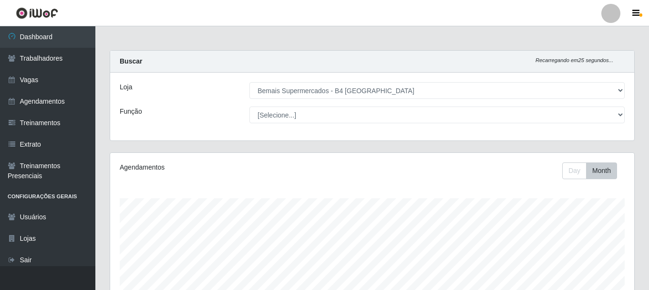
select select "404"
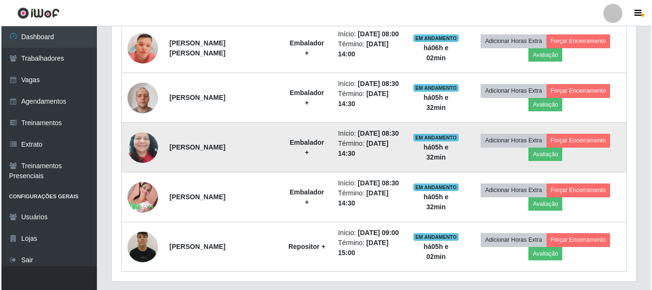
scroll to position [377, 0]
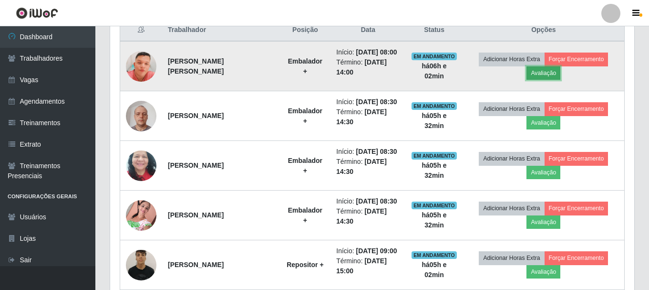
click at [556, 77] on button "Avaliação" at bounding box center [544, 72] width 34 height 13
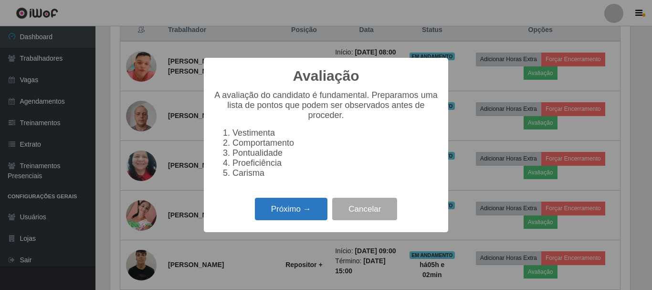
click at [313, 208] on button "Próximo →" at bounding box center [291, 209] width 73 height 22
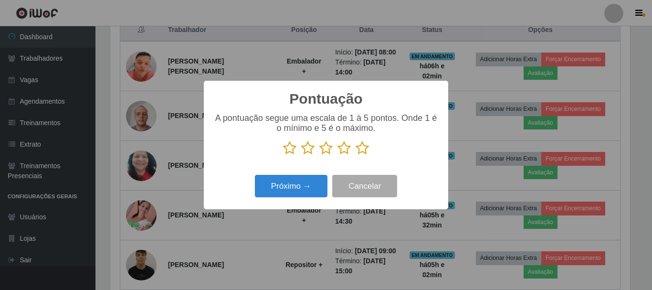
scroll to position [476915, 476593]
click at [360, 148] on icon at bounding box center [361, 148] width 13 height 14
click at [355, 155] on input "radio" at bounding box center [355, 155] width 0 height 0
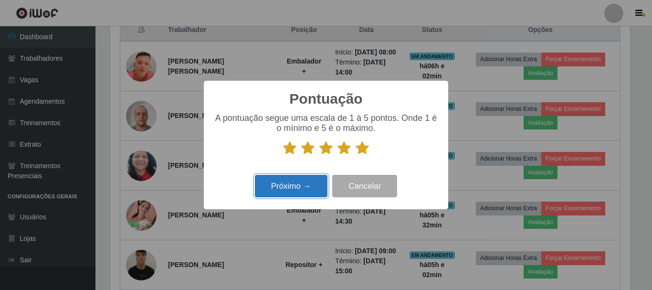
click at [299, 183] on button "Próximo →" at bounding box center [291, 186] width 73 height 22
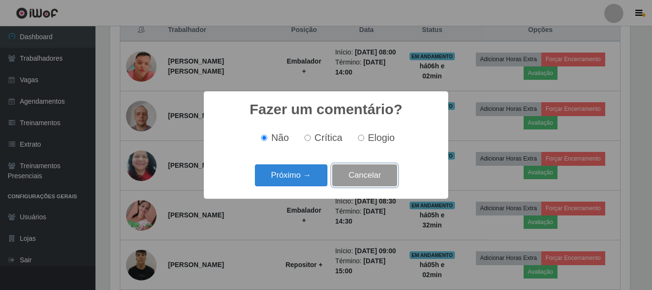
click at [363, 184] on button "Cancelar" at bounding box center [364, 175] width 65 height 22
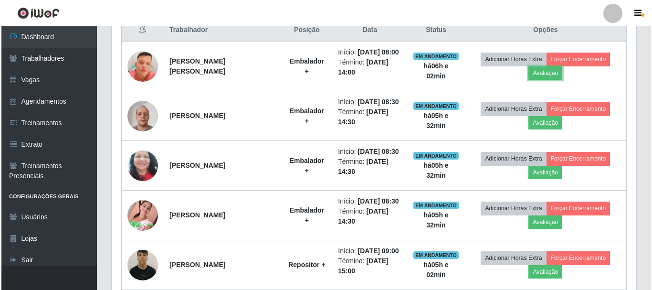
scroll to position [198, 524]
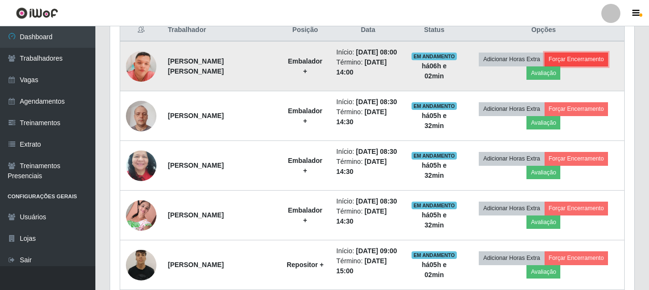
click at [579, 66] on button "Forçar Encerramento" at bounding box center [577, 58] width 64 height 13
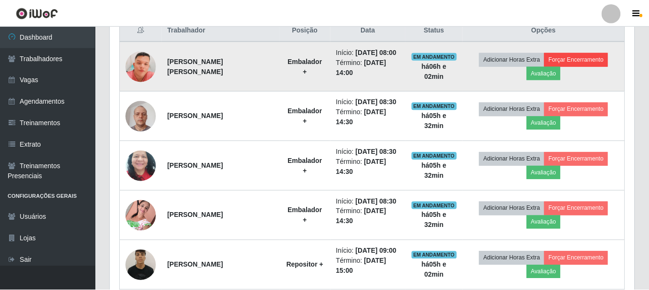
scroll to position [198, 520]
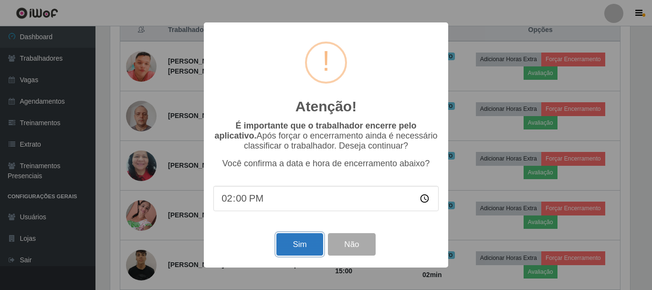
click at [290, 243] on button "Sim" at bounding box center [299, 244] width 46 height 22
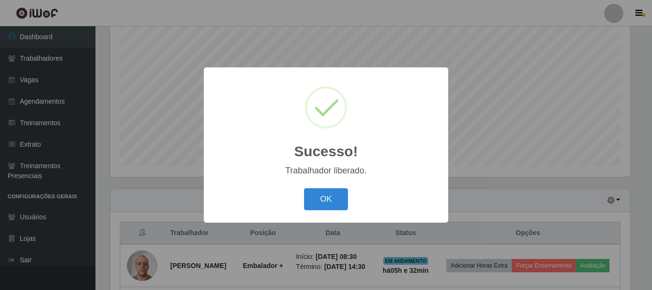
click at [304, 188] on button "OK" at bounding box center [326, 199] width 44 height 22
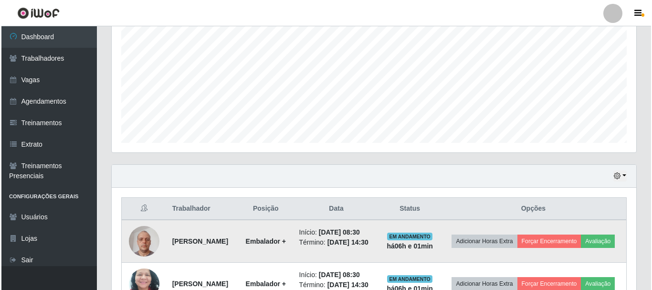
scroll to position [222, 0]
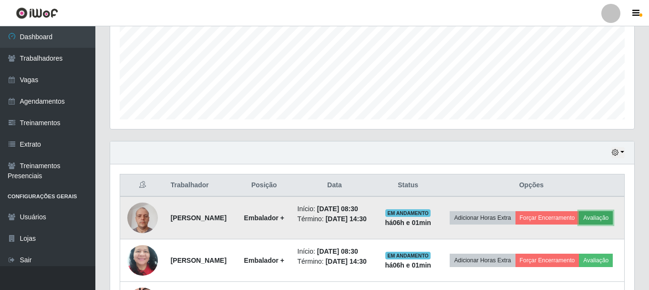
click at [579, 224] on button "Avaliação" at bounding box center [596, 217] width 34 height 13
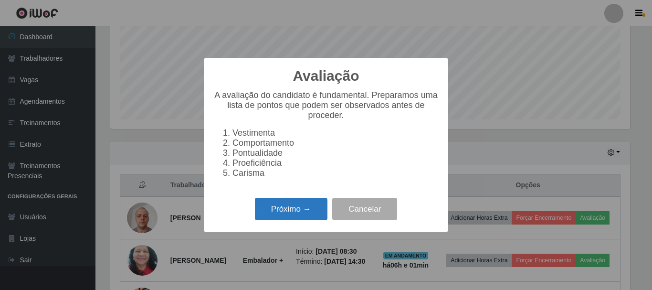
click at [305, 209] on button "Próximo →" at bounding box center [291, 209] width 73 height 22
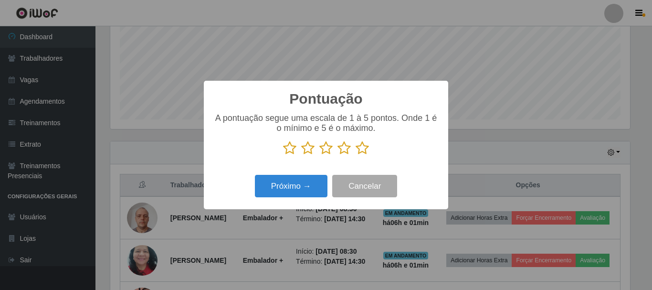
click at [361, 149] on icon at bounding box center [361, 148] width 13 height 14
click at [355, 155] on input "radio" at bounding box center [355, 155] width 0 height 0
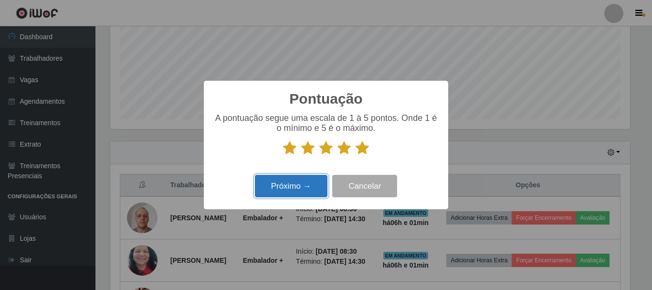
click at [301, 186] on button "Próximo →" at bounding box center [291, 186] width 73 height 22
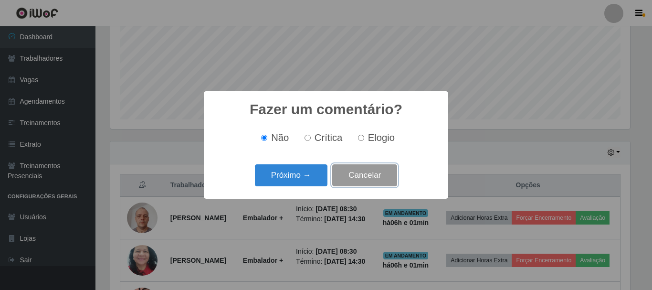
click at [353, 179] on button "Cancelar" at bounding box center [364, 175] width 65 height 22
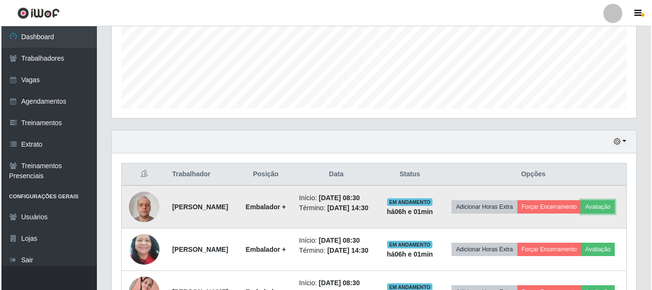
scroll to position [270, 0]
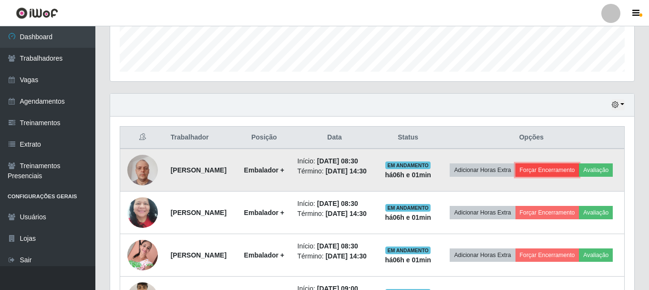
click at [576, 174] on button "Forçar Encerramento" at bounding box center [548, 169] width 64 height 13
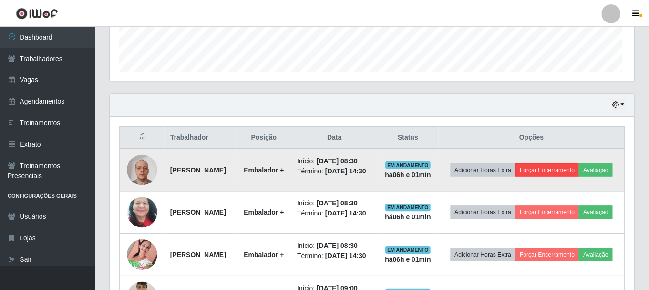
scroll to position [198, 520]
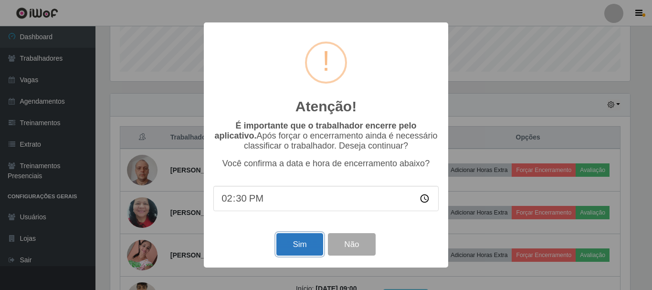
click at [292, 245] on button "Sim" at bounding box center [299, 244] width 46 height 22
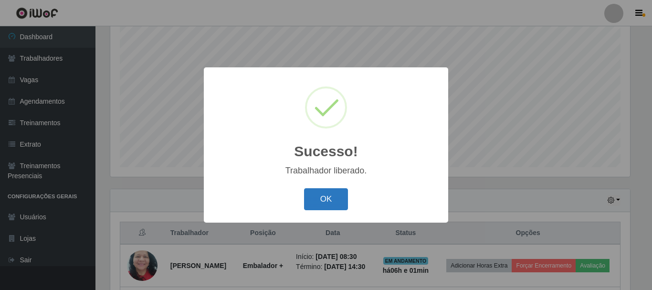
click at [325, 198] on button "OK" at bounding box center [326, 199] width 44 height 22
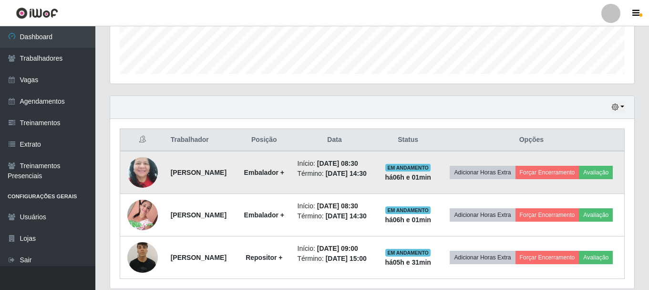
scroll to position [270, 0]
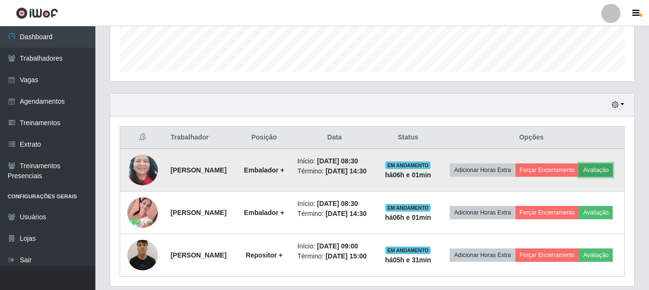
click at [579, 177] on button "Avaliação" at bounding box center [596, 169] width 34 height 13
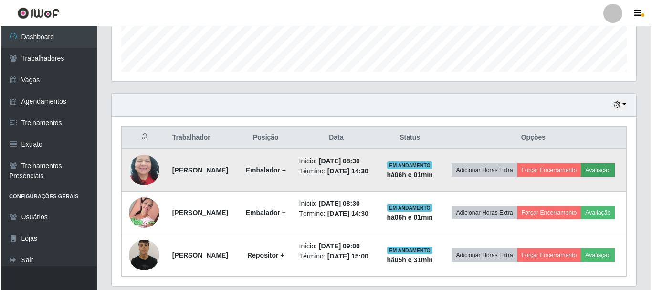
scroll to position [198, 520]
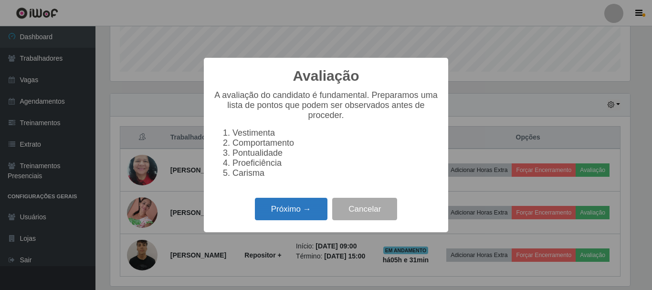
click at [291, 220] on button "Próximo →" at bounding box center [291, 209] width 73 height 22
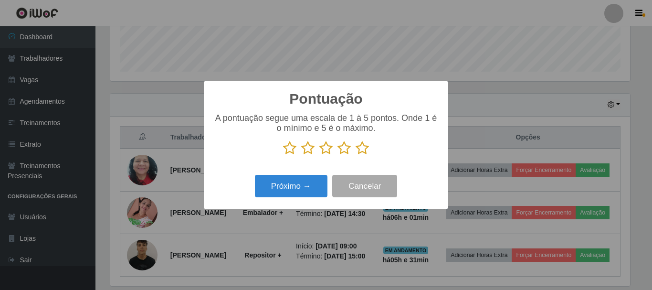
scroll to position [476915, 476593]
click at [363, 150] on icon at bounding box center [361, 148] width 13 height 14
click at [355, 155] on input "radio" at bounding box center [355, 155] width 0 height 0
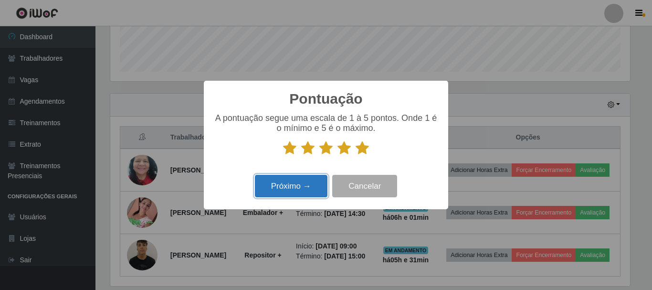
click at [300, 194] on button "Próximo →" at bounding box center [291, 186] width 73 height 22
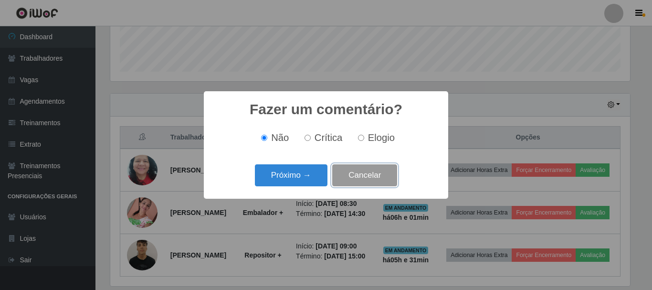
click at [354, 178] on button "Cancelar" at bounding box center [364, 175] width 65 height 22
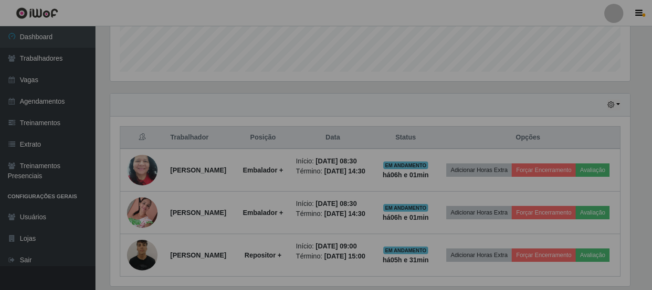
scroll to position [198, 524]
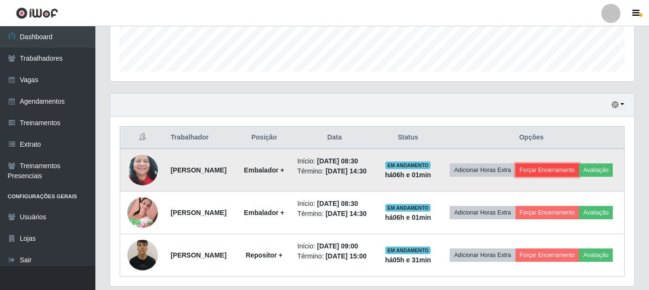
click at [578, 171] on button "Forçar Encerramento" at bounding box center [548, 169] width 64 height 13
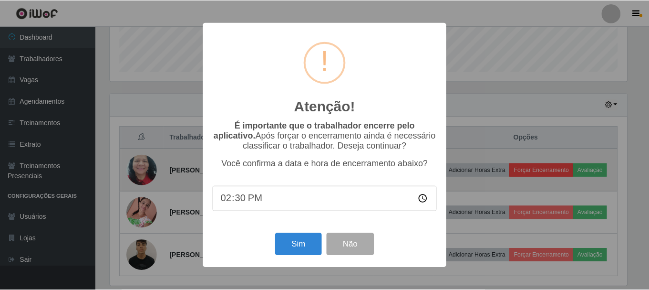
scroll to position [198, 520]
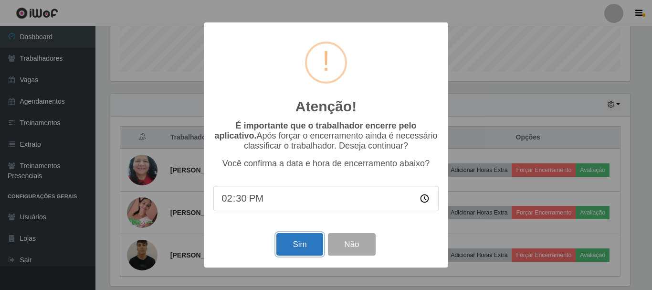
click at [292, 247] on button "Sim" at bounding box center [299, 244] width 46 height 22
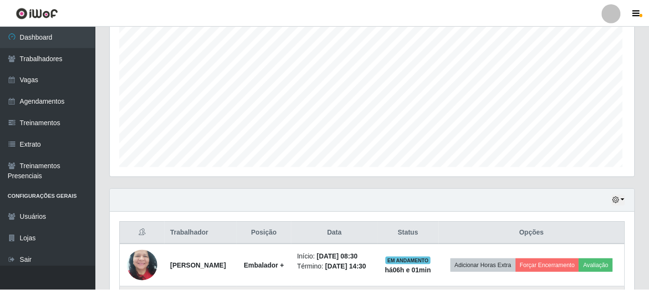
scroll to position [0, 0]
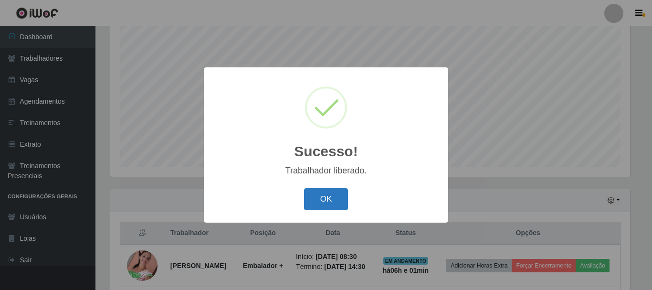
click at [328, 199] on button "OK" at bounding box center [326, 199] width 44 height 22
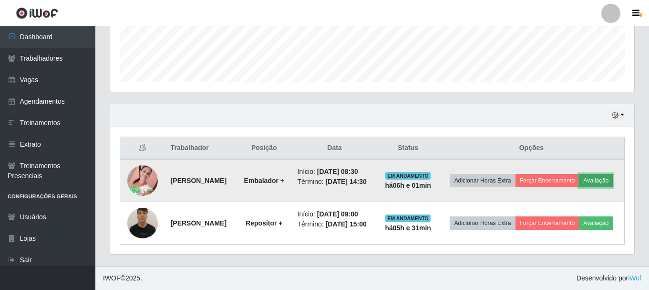
click at [579, 181] on button "Avaliação" at bounding box center [596, 180] width 34 height 13
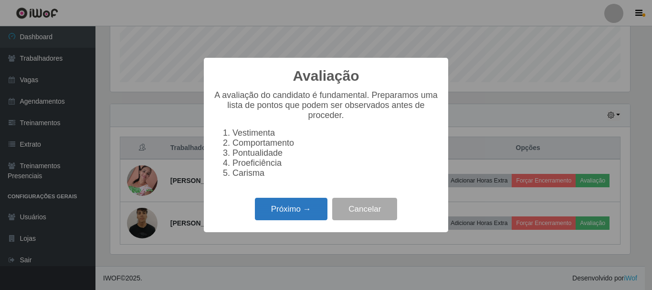
click at [289, 210] on button "Próximo →" at bounding box center [291, 209] width 73 height 22
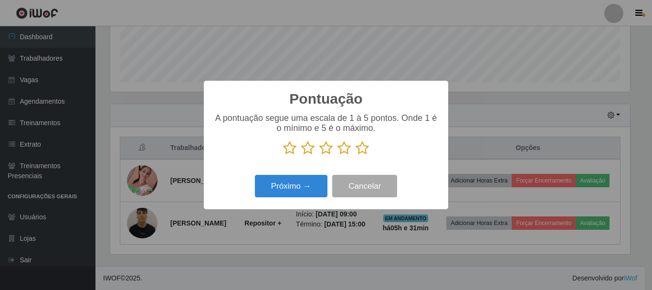
click at [361, 150] on icon at bounding box center [361, 148] width 13 height 14
click at [355, 155] on input "radio" at bounding box center [355, 155] width 0 height 0
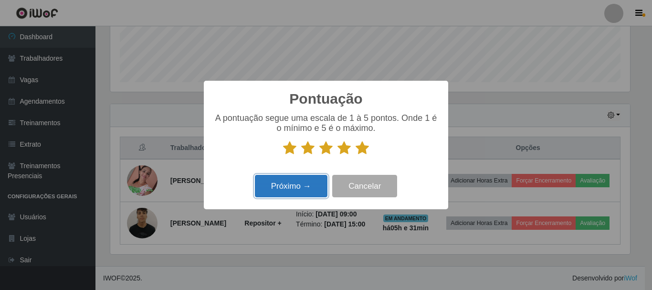
click at [293, 192] on button "Próximo →" at bounding box center [291, 186] width 73 height 22
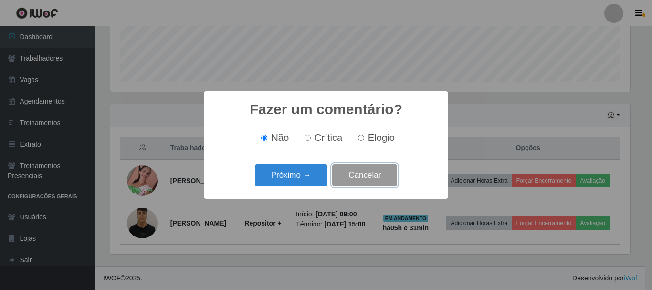
click at [352, 182] on button "Cancelar" at bounding box center [364, 175] width 65 height 22
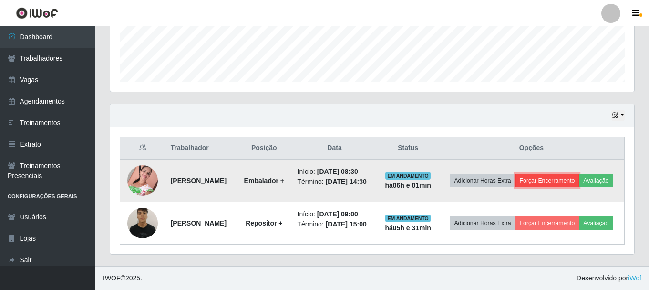
click at [580, 174] on button "Forçar Encerramento" at bounding box center [548, 180] width 64 height 13
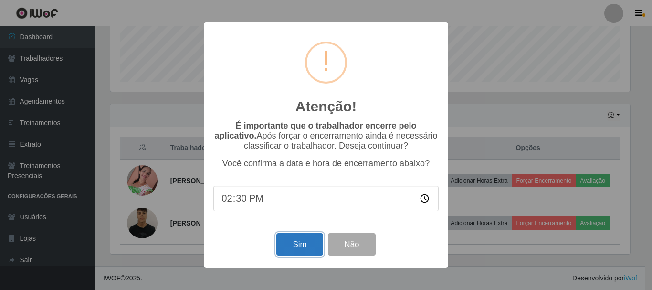
click at [297, 237] on button "Sim" at bounding box center [299, 244] width 46 height 22
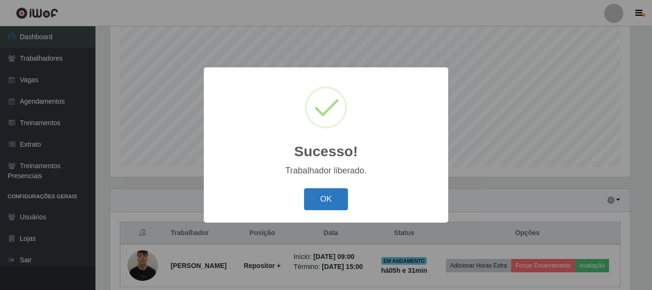
click at [333, 192] on button "OK" at bounding box center [326, 199] width 44 height 22
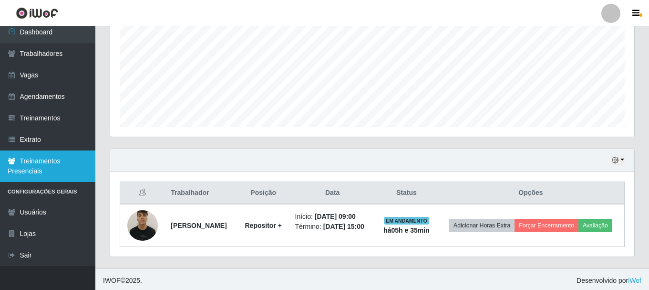
scroll to position [234, 0]
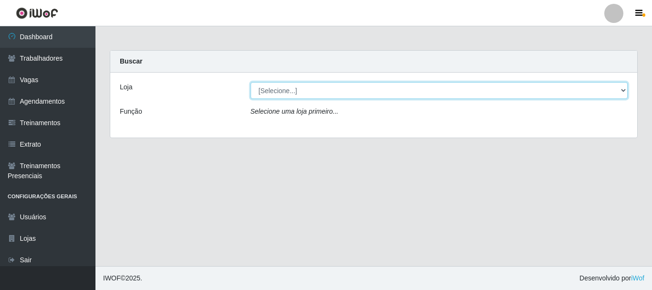
click at [293, 95] on select "[Selecione...] Bemais Supermercados - B4 [GEOGRAPHIC_DATA]" at bounding box center [438, 90] width 377 height 17
select select "404"
click at [250, 82] on select "[Selecione...] Bemais Supermercados - B4 [GEOGRAPHIC_DATA]" at bounding box center [438, 90] width 377 height 17
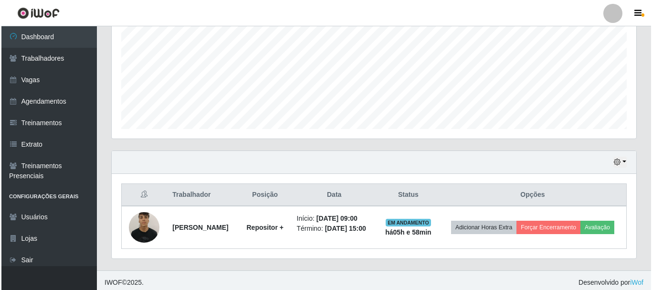
scroll to position [234, 0]
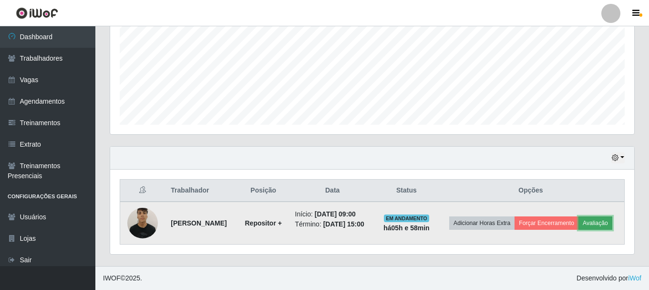
click at [579, 221] on button "Avaliação" at bounding box center [596, 222] width 34 height 13
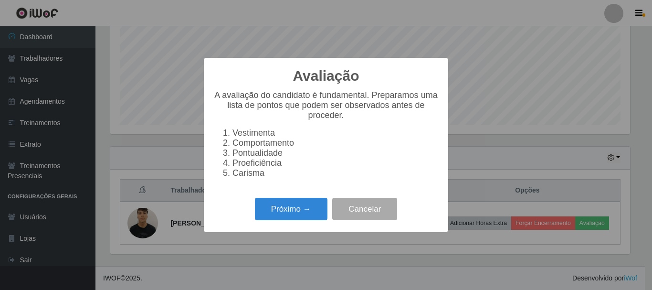
scroll to position [198, 520]
click at [302, 207] on button "Próximo →" at bounding box center [291, 209] width 73 height 22
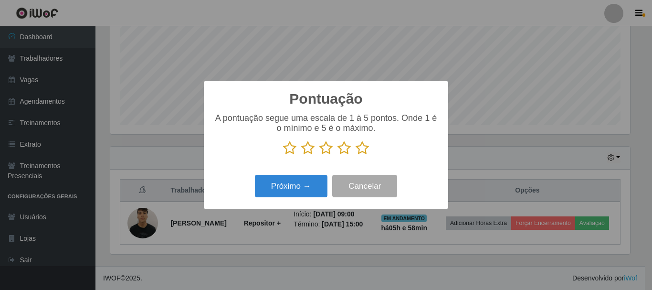
scroll to position [476915, 476593]
click at [292, 149] on icon at bounding box center [289, 148] width 13 height 14
click at [283, 155] on input "radio" at bounding box center [283, 155] width 0 height 0
click at [304, 186] on button "Próximo →" at bounding box center [291, 186] width 73 height 22
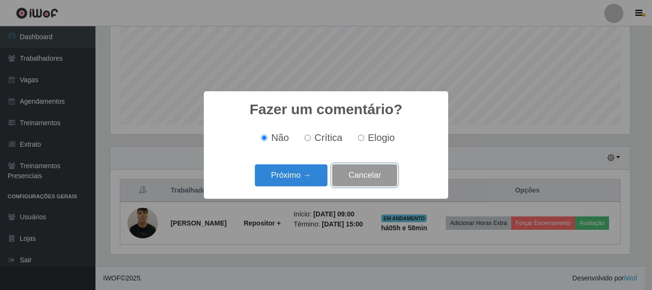
click at [355, 185] on button "Cancelar" at bounding box center [364, 175] width 65 height 22
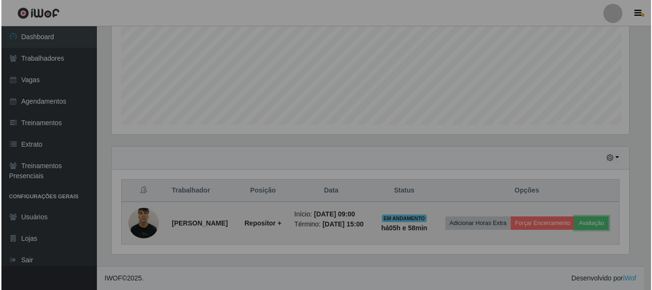
scroll to position [198, 524]
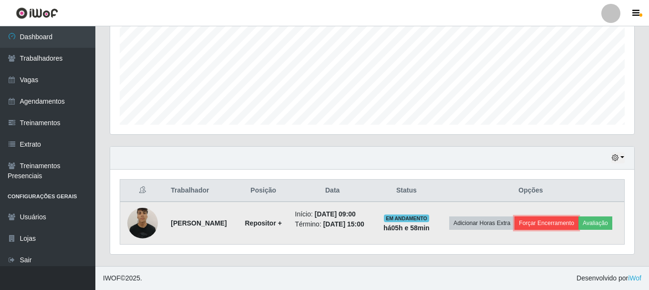
click at [579, 216] on button "Forçar Encerramento" at bounding box center [547, 222] width 64 height 13
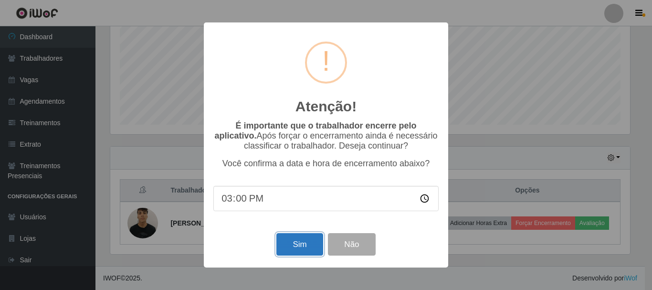
click at [311, 242] on button "Sim" at bounding box center [299, 244] width 46 height 22
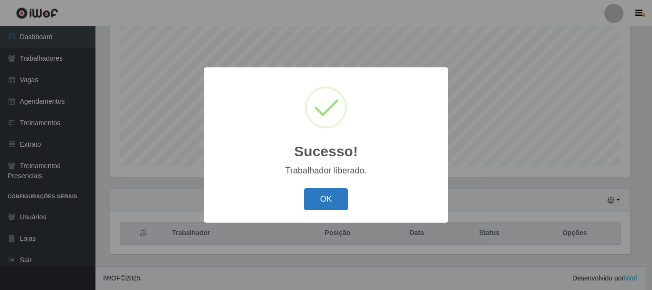
click at [335, 208] on button "OK" at bounding box center [326, 199] width 44 height 22
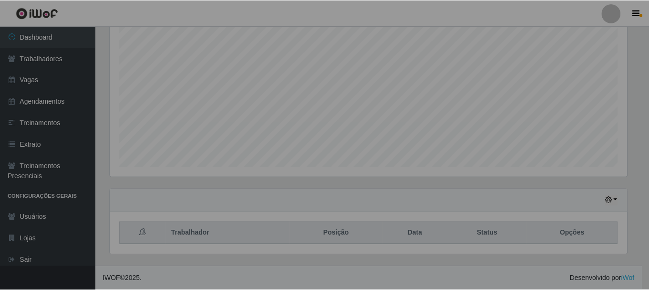
scroll to position [198, 524]
